Goal: Book appointment/travel/reservation

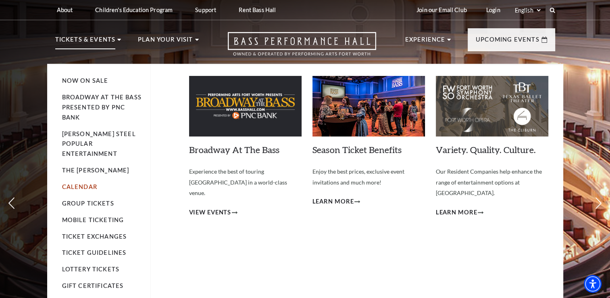
click at [83, 183] on link "Calendar" at bounding box center [79, 186] width 35 height 7
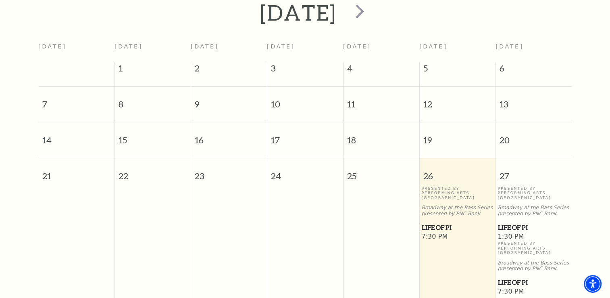
scroll to position [188, 0]
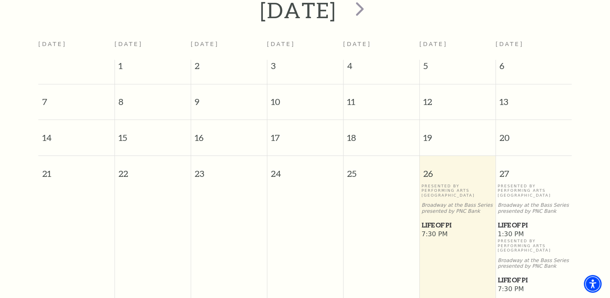
click at [444, 184] on p "Presented By Performing Arts Fort Worth" at bounding box center [457, 191] width 72 height 14
click at [443, 220] on span "Life of Pi" at bounding box center [457, 225] width 71 height 10
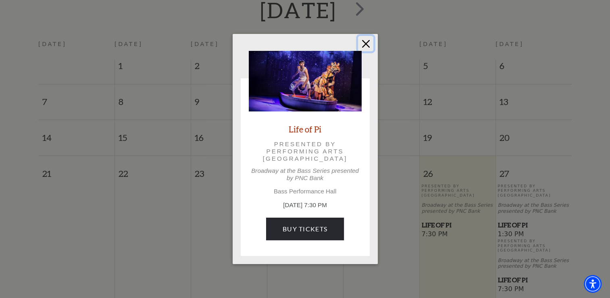
click at [367, 45] on button "Close" at bounding box center [365, 43] width 15 height 15
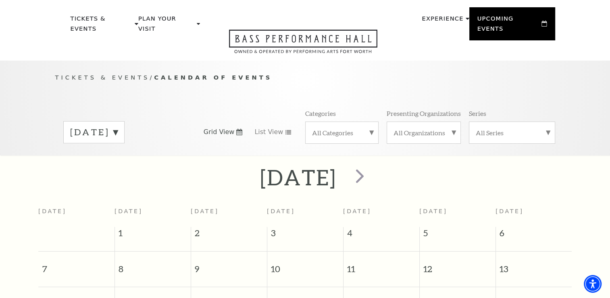
scroll to position [0, 0]
